Goal: Check status: Check status

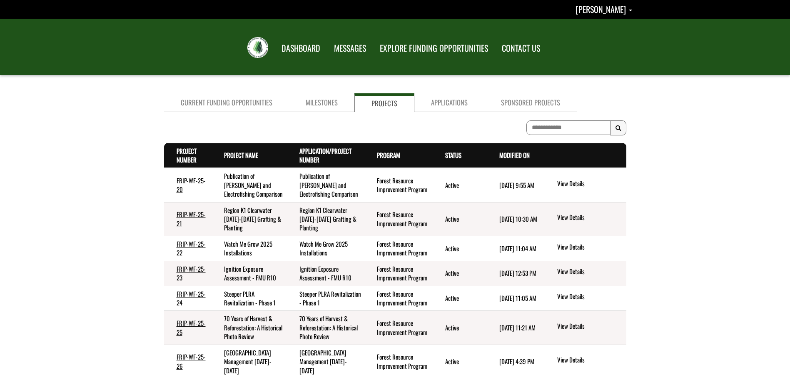
scroll to position [42, 0]
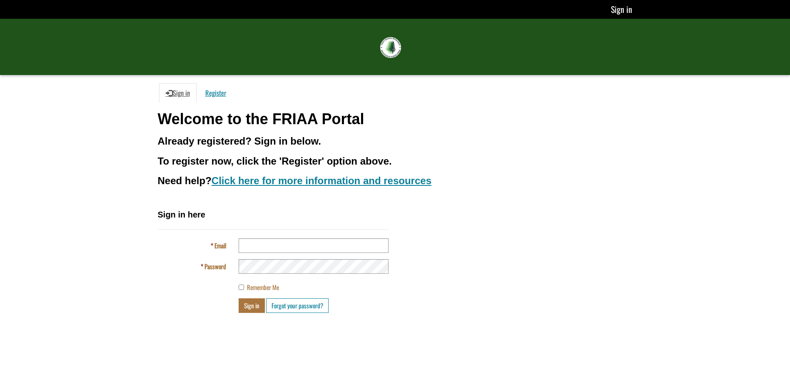
click at [7, 249] on body "You’re offline. This is a read only version of the page. Sign in FRIAA Submissi…" at bounding box center [395, 192] width 790 height 385
click at [253, 249] on input "Email" at bounding box center [314, 245] width 150 height 15
type input "**********"
click at [239, 298] on button "Sign in" at bounding box center [252, 305] width 26 height 15
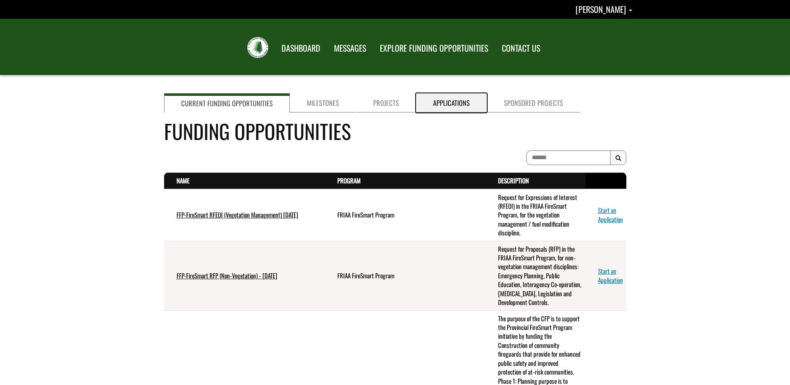
click at [435, 108] on link "Applications" at bounding box center [451, 102] width 71 height 19
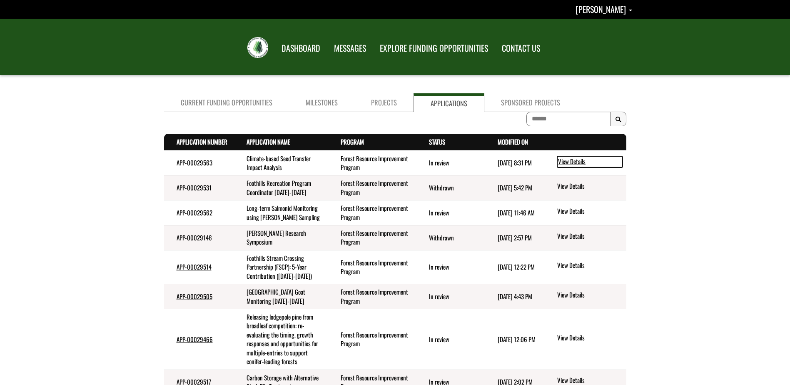
click at [566, 162] on link "View Details" at bounding box center [589, 161] width 65 height 11
